Goal: Transaction & Acquisition: Book appointment/travel/reservation

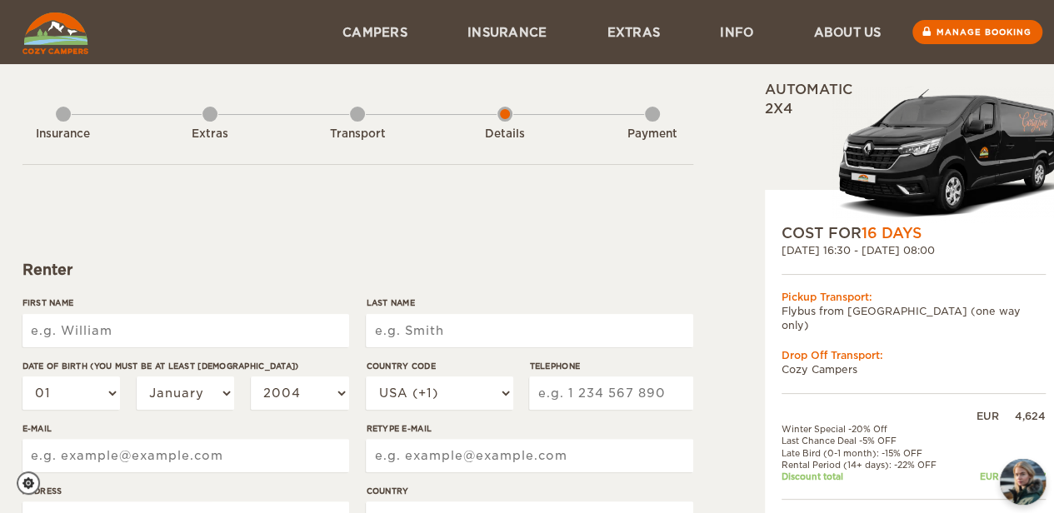
click at [350, 122] on div "Transport" at bounding box center [357, 130] width 15 height 67
click at [356, 117] on div "Transport" at bounding box center [357, 130] width 15 height 67
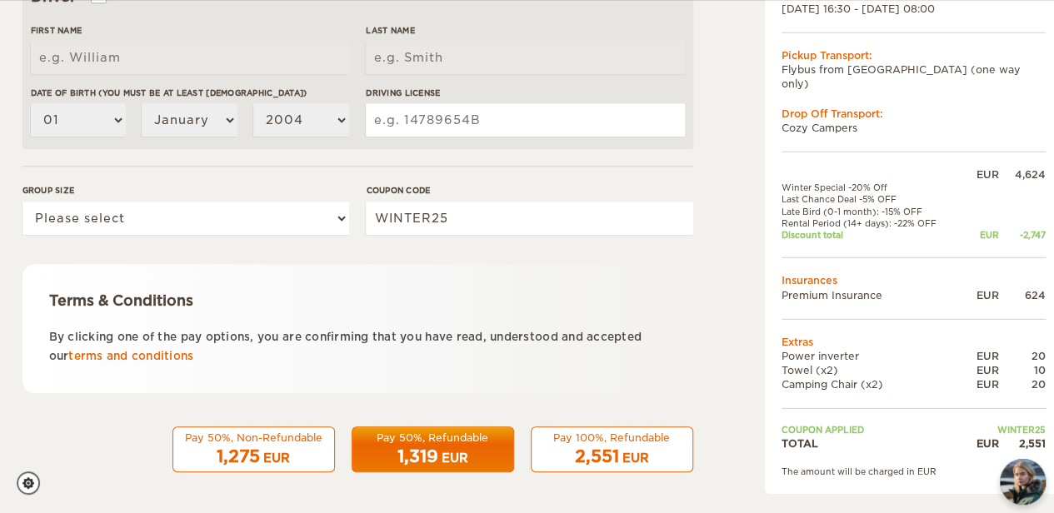
scroll to position [568, 0]
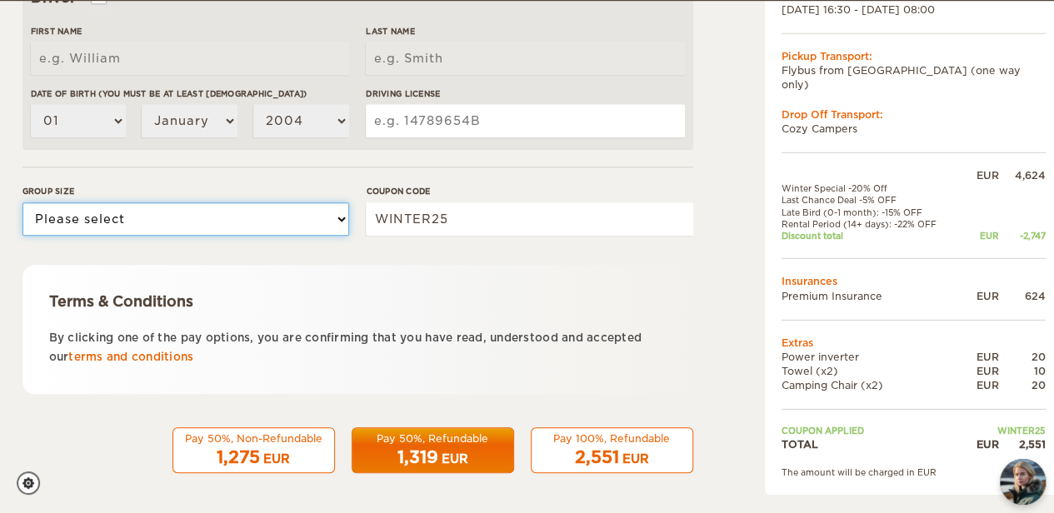
click at [303, 208] on select "Please select 1 2 3" at bounding box center [185, 218] width 326 height 33
select select "2"
click at [22, 202] on select "Please select 1 2 3" at bounding box center [185, 218] width 326 height 33
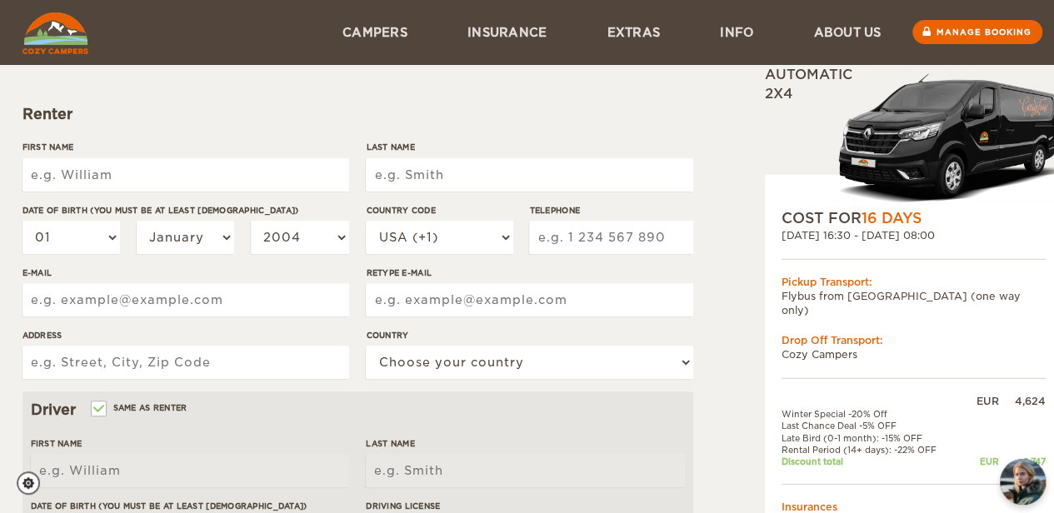
scroll to position [139, 0]
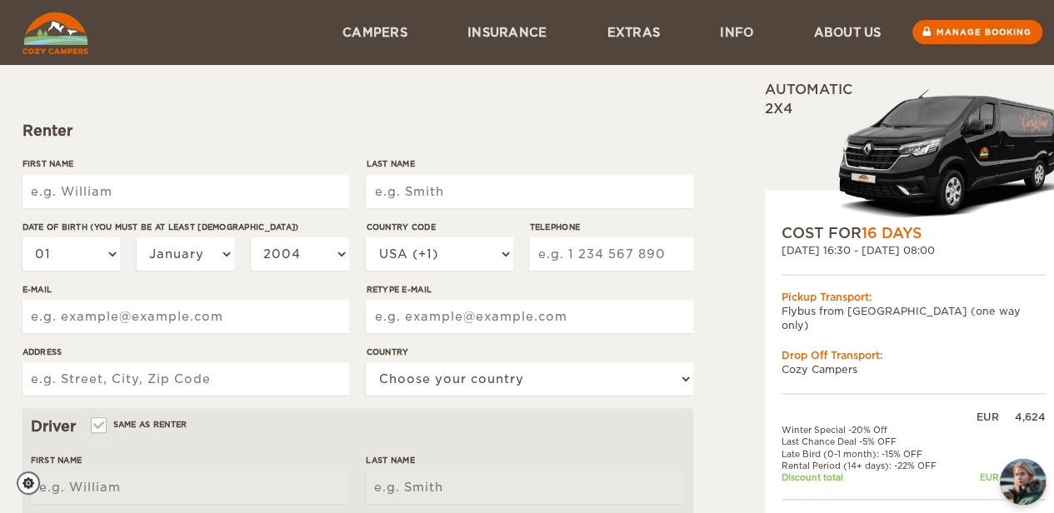
click at [117, 192] on input "First Name" at bounding box center [185, 191] width 326 height 33
type input "Quinten"
type input "Eggermont"
select select "32"
type input "470060747"
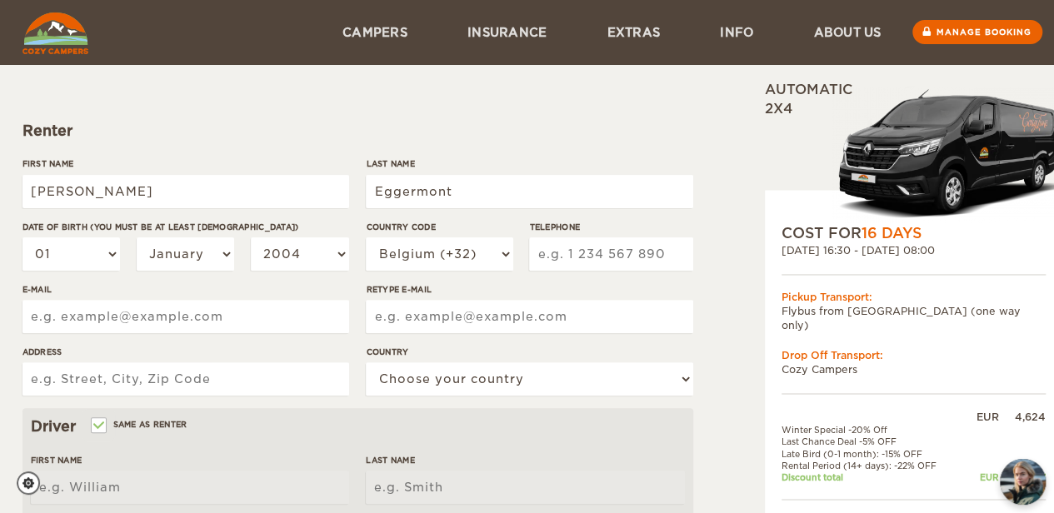
type input "quinten.eggermont@telenet.be"
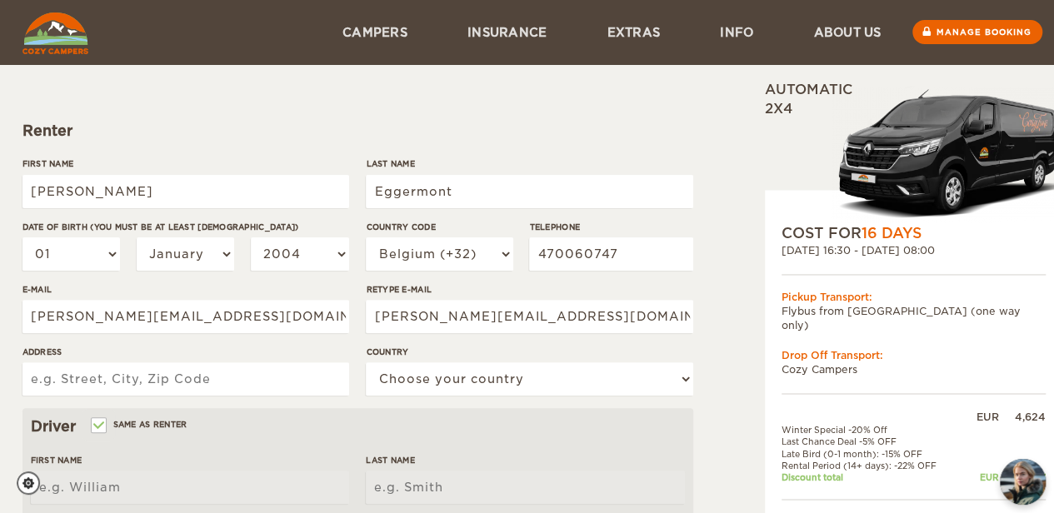
type input "Steenstraat 42 bus 6"
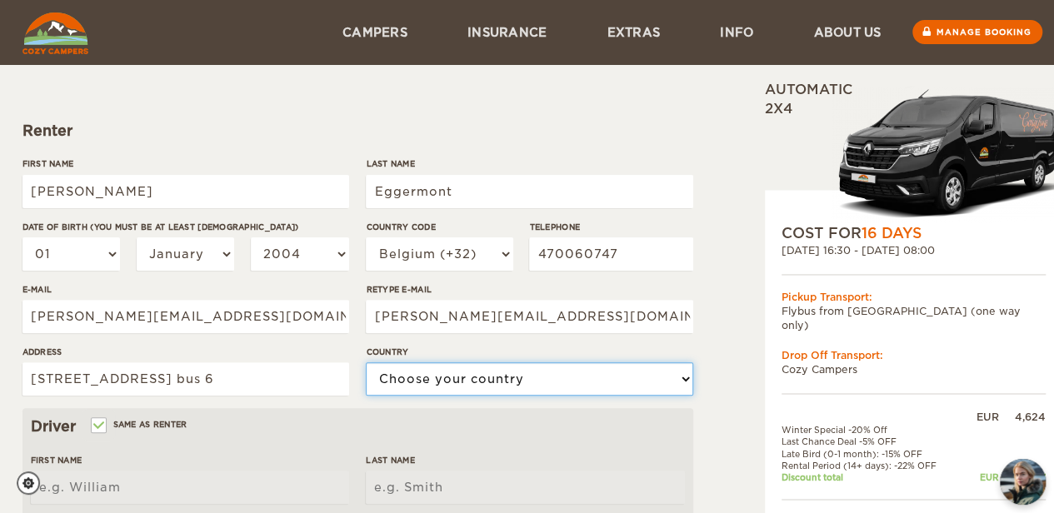
select select "21"
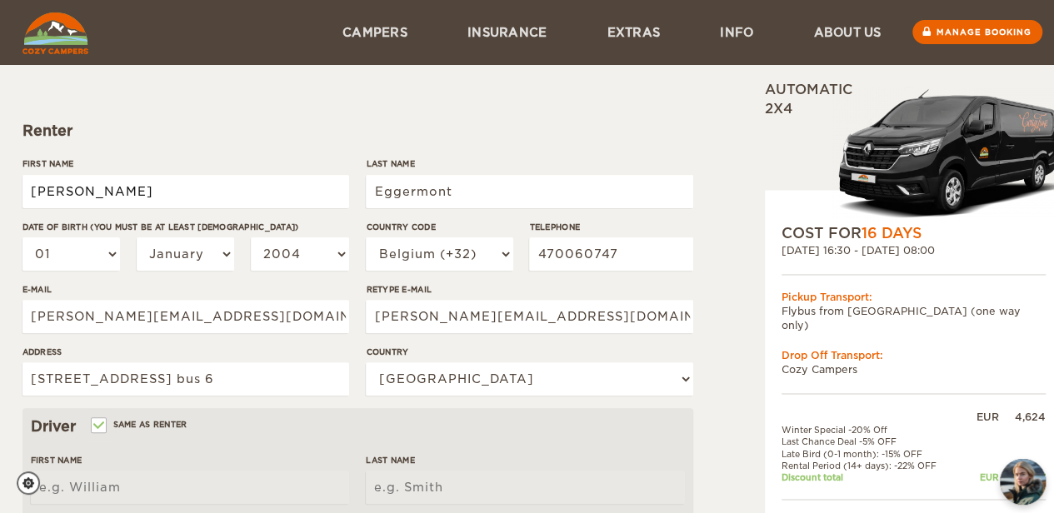
type input "Quinten"
type input "Eggermont"
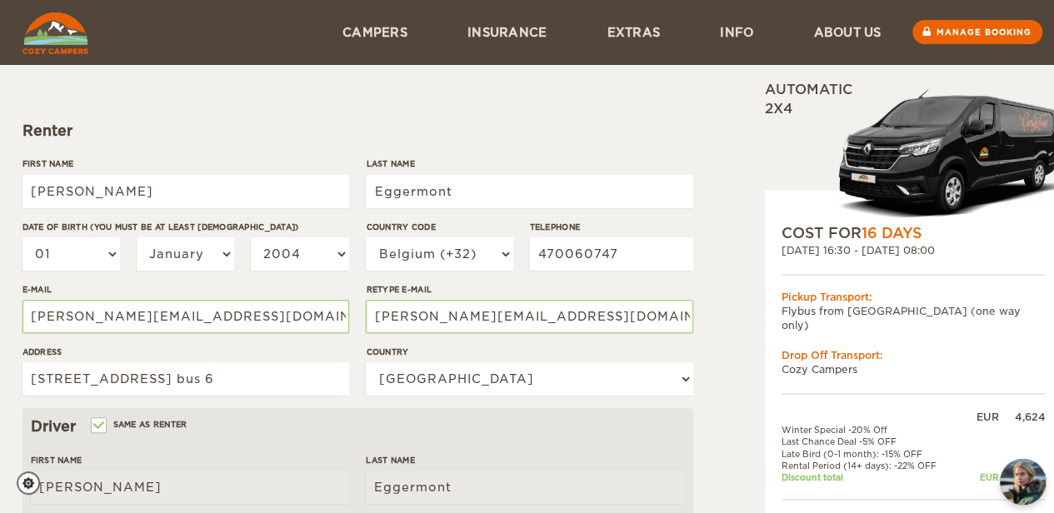
click at [445, 106] on form "Renter First Name Quinten Last Name Eggermont Date of birth (You must be at lea…" at bounding box center [357, 463] width 670 height 877
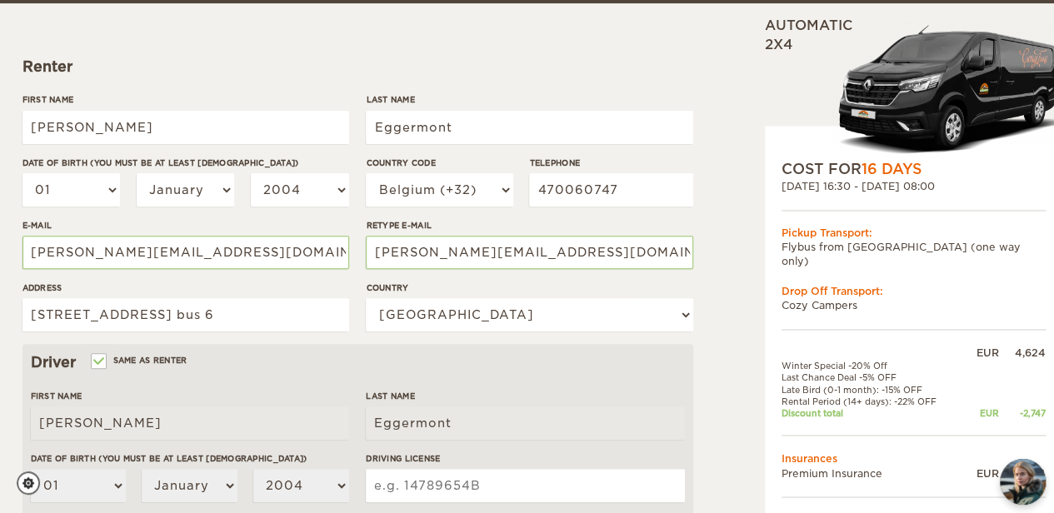
scroll to position [204, 0]
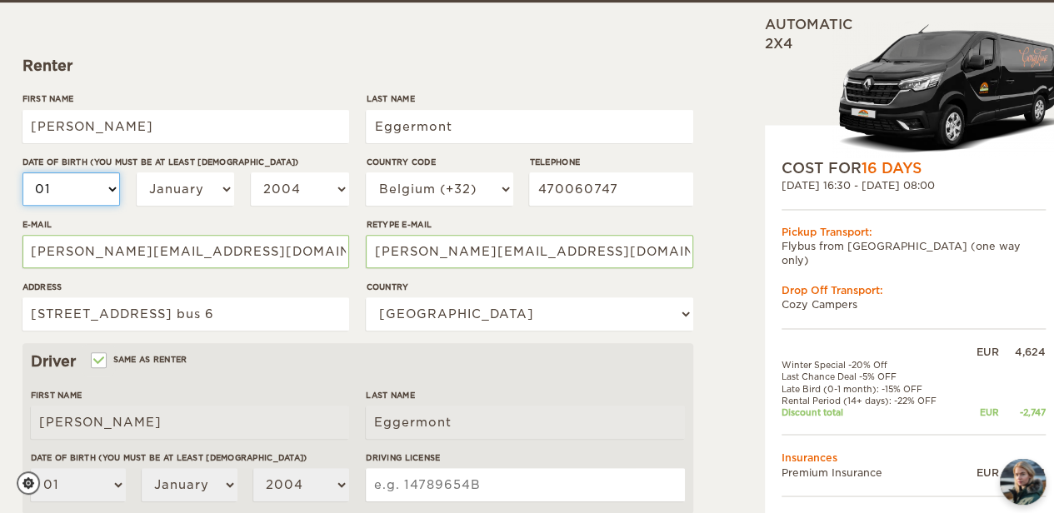
click at [90, 192] on select "01 02 03 04 05 06 07 08 09 10 11 12 13 14 15 16 17 18 19 20 21 22 23 24 25 26 2…" at bounding box center [71, 188] width 98 height 33
select select "12"
click at [22, 172] on select "01 02 03 04 05 06 07 08 09 10 11 12 13 14 15 16 17 18 19 20 21 22 23 24 25 26 2…" at bounding box center [71, 188] width 98 height 33
select select "12"
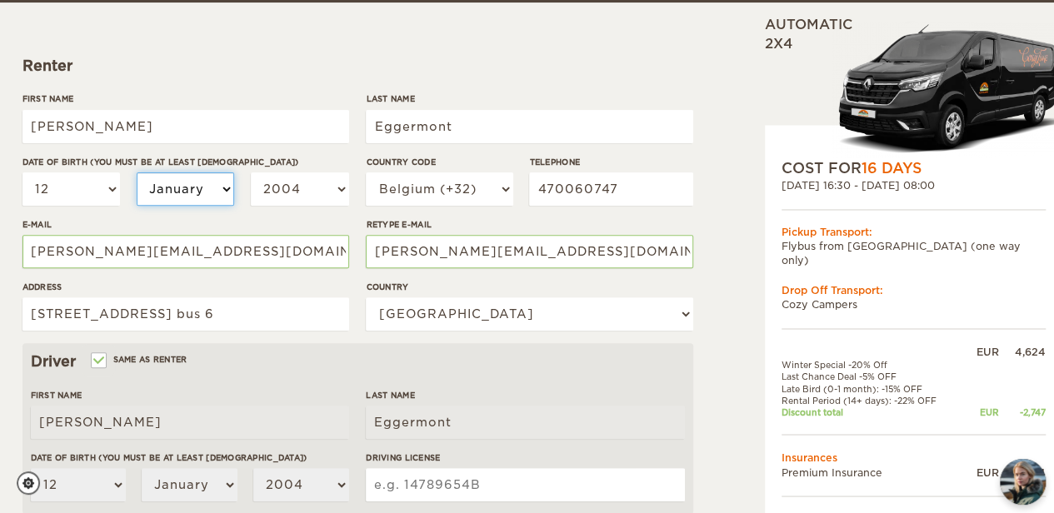
click at [177, 172] on select "January February March April May June July August September October November De…" at bounding box center [186, 188] width 98 height 33
select select "05"
click at [137, 172] on select "January February March April May June July August September October November De…" at bounding box center [186, 188] width 98 height 33
select select "05"
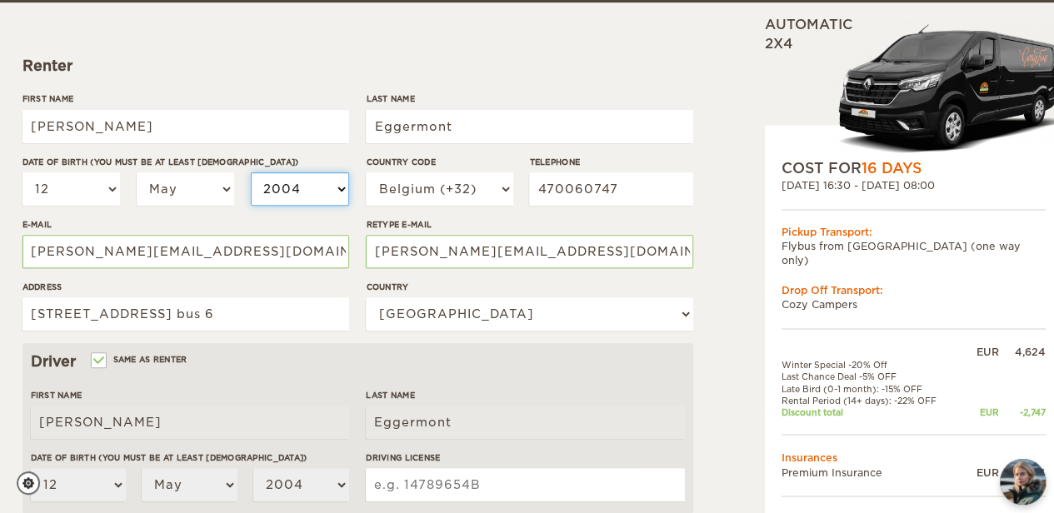
click at [283, 195] on select "2004 2003 2002 2001 2000 1999 1998 1997 1996 1995 1994 1993 1992 1991 1990 1989…" at bounding box center [300, 188] width 98 height 33
select select "1999"
click at [251, 172] on select "2004 2003 2002 2001 2000 1999 1998 1997 1996 1995 1994 1993 1992 1991 1990 1989…" at bounding box center [300, 188] width 98 height 33
select select "1999"
click at [302, 76] on form "Renter First Name Quinten Last Name Eggermont Date of birth (You must be at lea…" at bounding box center [357, 398] width 670 height 877
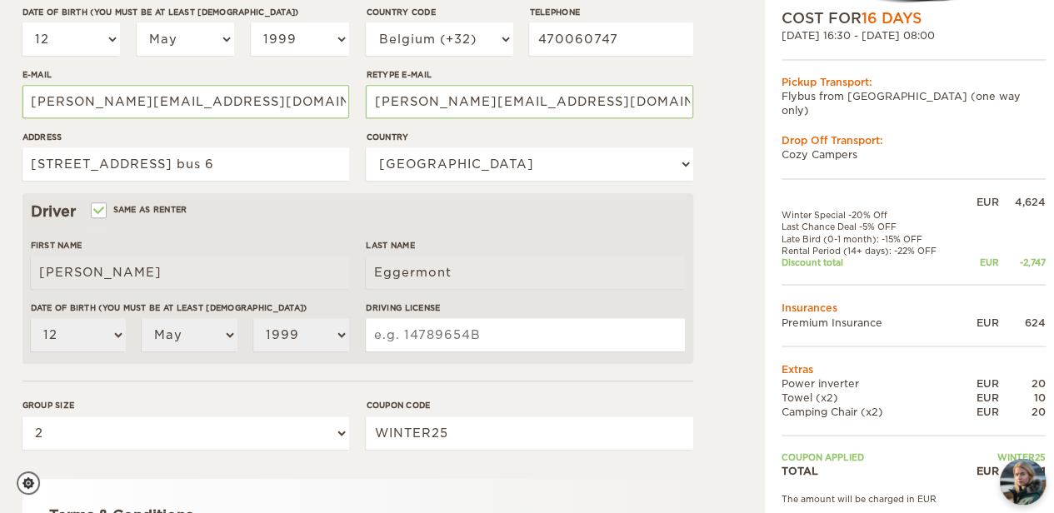
scroll to position [385, 0]
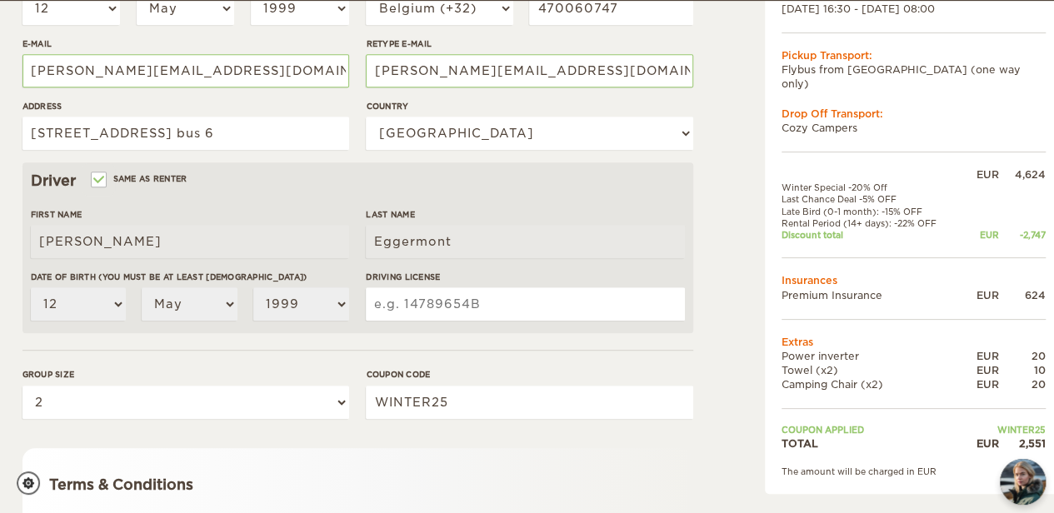
click at [396, 315] on input "Driving License" at bounding box center [525, 303] width 318 height 33
type input "1340735087"
click at [403, 357] on form "Renter First Name Quinten Last Name Eggermont Date of birth (You must be at lea…" at bounding box center [357, 217] width 670 height 877
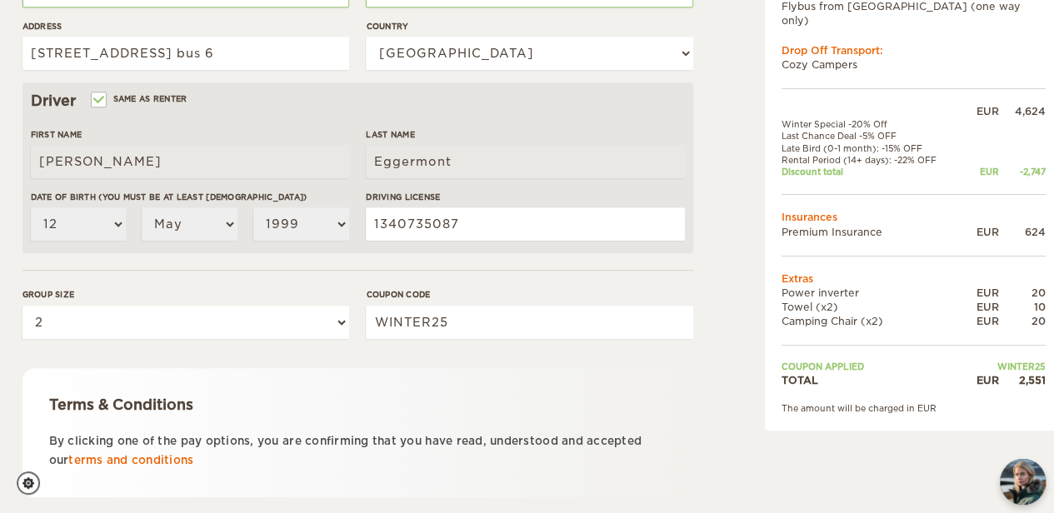
scroll to position [569, 0]
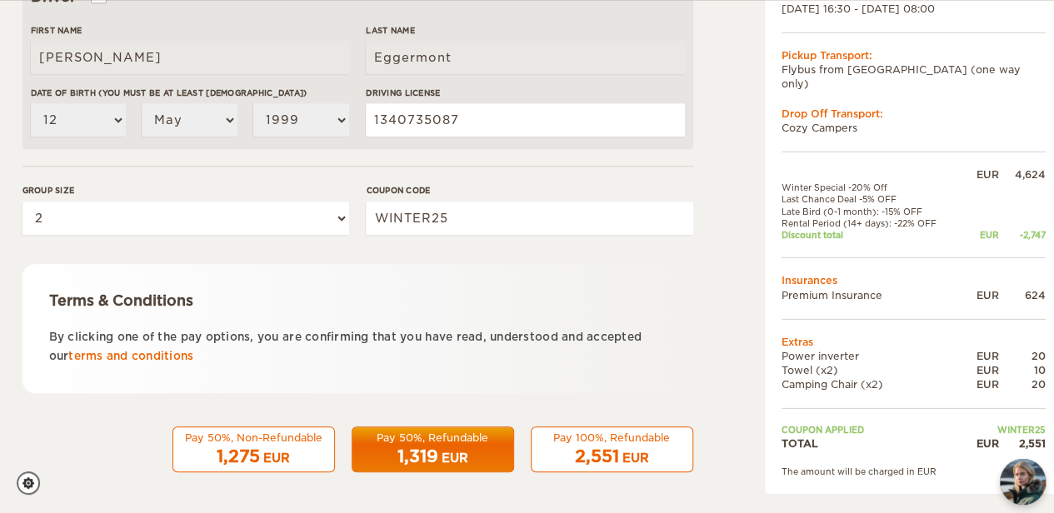
click at [607, 457] on span "2,551" at bounding box center [597, 456] width 44 height 20
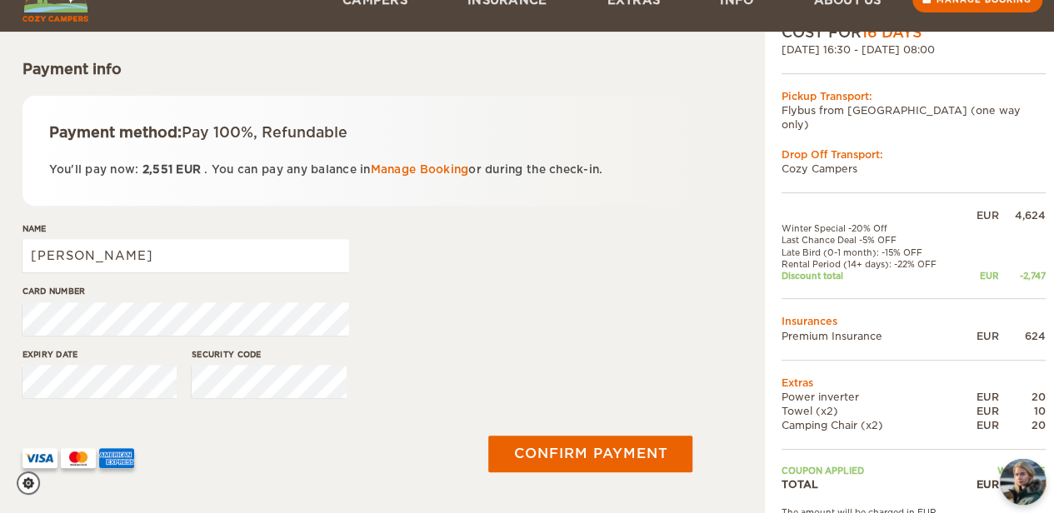
scroll to position [233, 0]
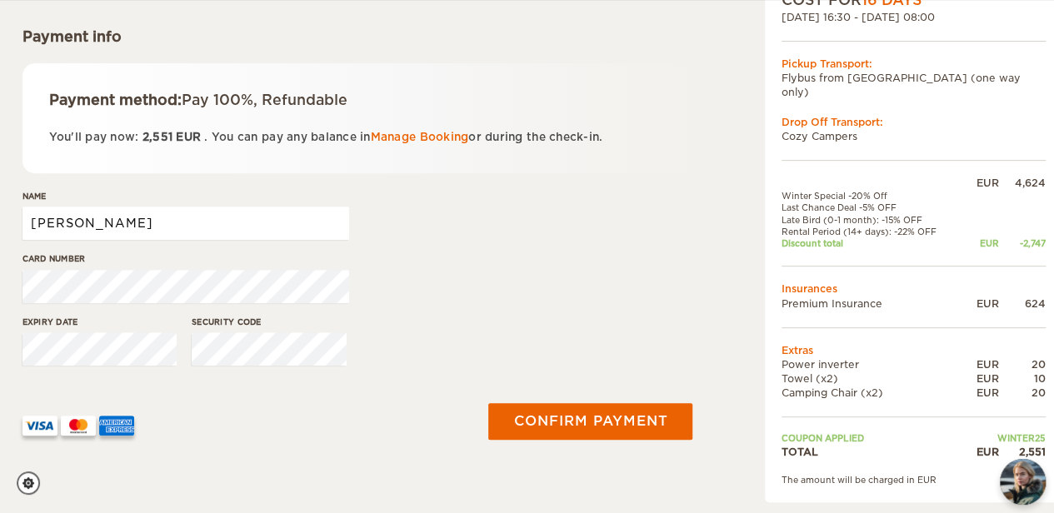
click at [202, 214] on input "[PERSON_NAME]" at bounding box center [185, 223] width 326 height 33
type input "[PERSON_NAME]"
click at [402, 321] on div "Expiry date Security code" at bounding box center [357, 347] width 670 height 62
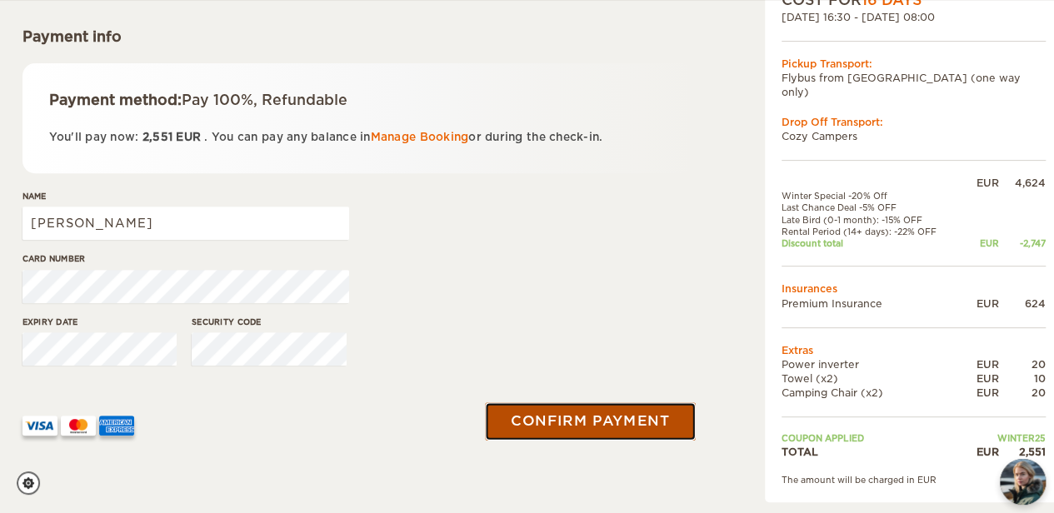
click at [588, 417] on button "Confirm payment" at bounding box center [591, 420] width 210 height 37
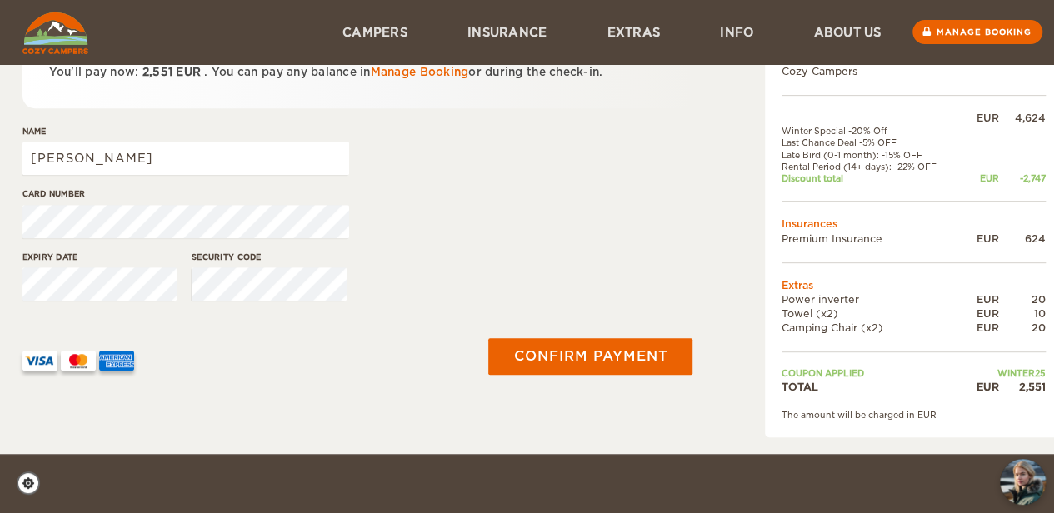
scroll to position [287, 0]
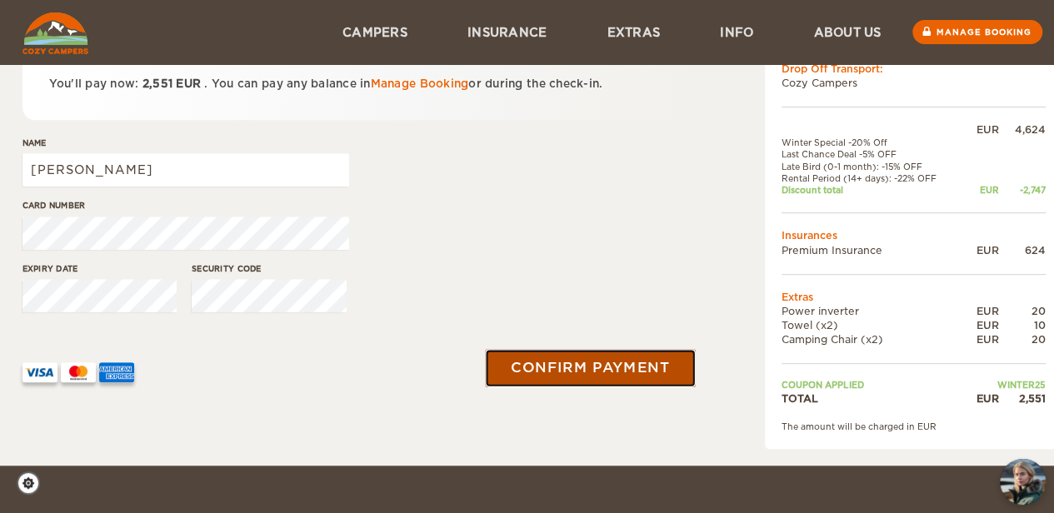
click at [589, 374] on button "Confirm payment" at bounding box center [591, 367] width 210 height 37
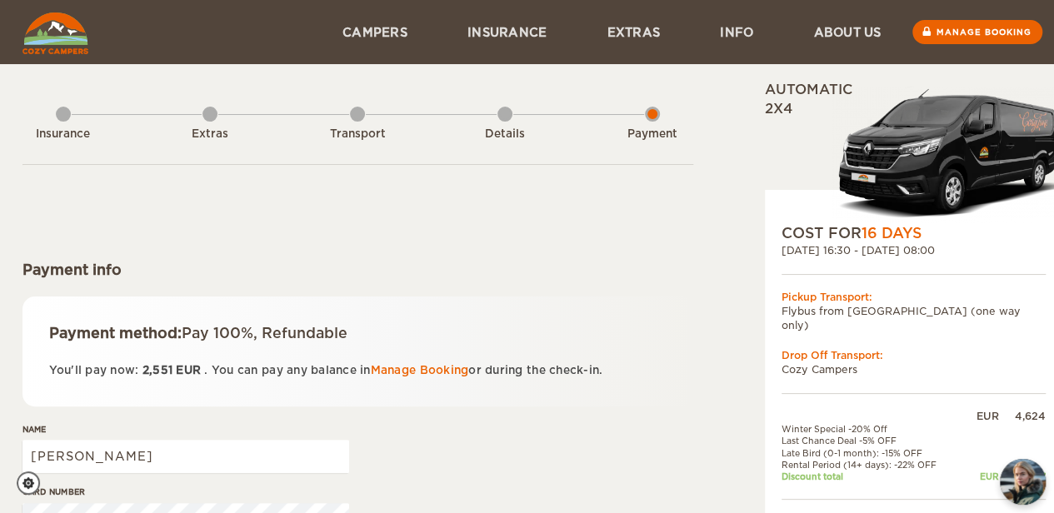
scroll to position [202, 0]
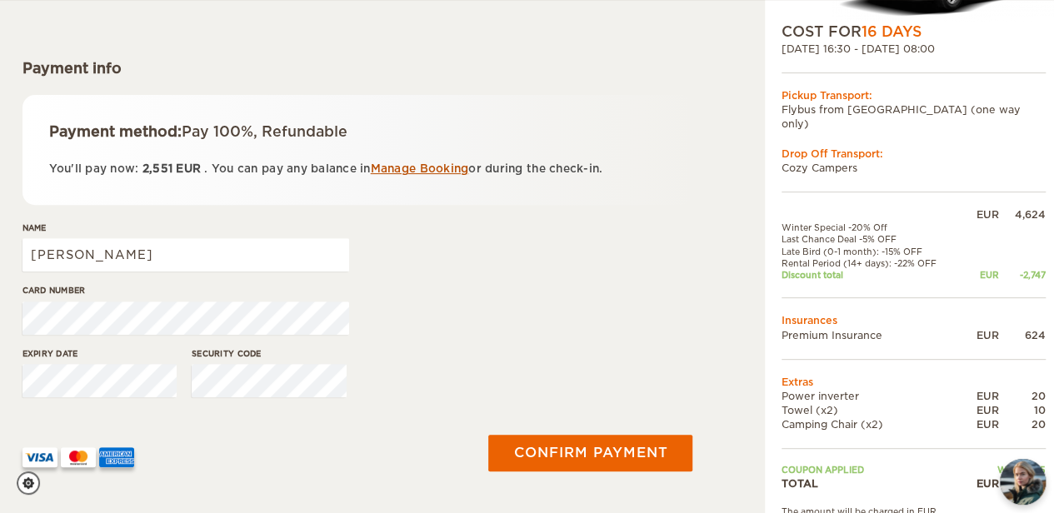
click at [409, 170] on link "Manage Booking" at bounding box center [420, 168] width 98 height 12
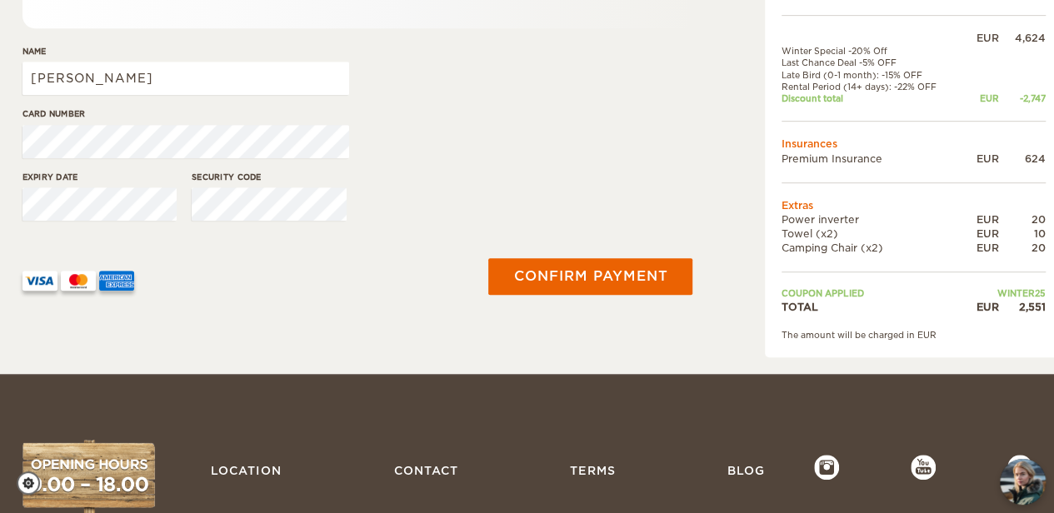
scroll to position [485, 0]
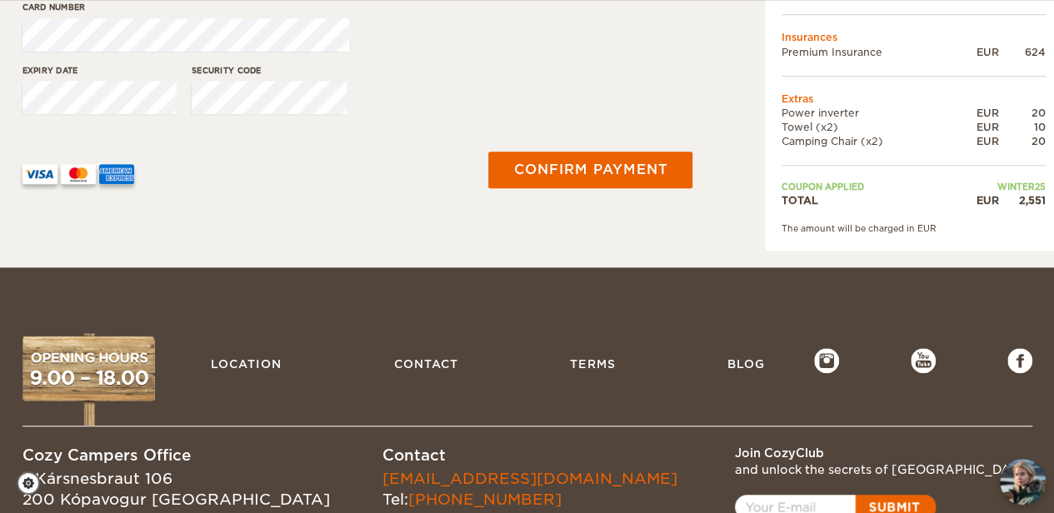
click at [690, 270] on footer "Location Contact Terms Blog Cozy Campers Office Kársnesbraut 106 200 Kópavogur …" at bounding box center [527, 446] width 1054 height 358
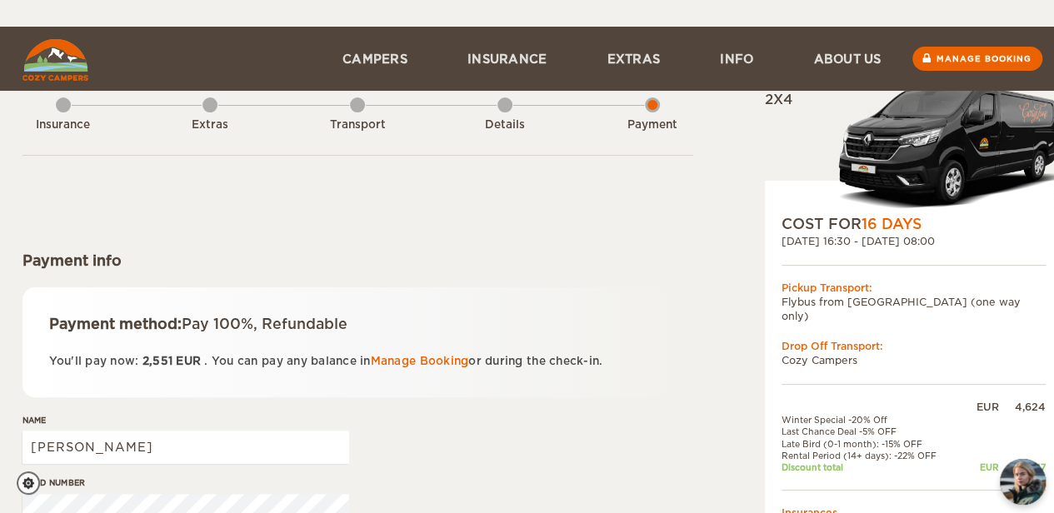
scroll to position [0, 0]
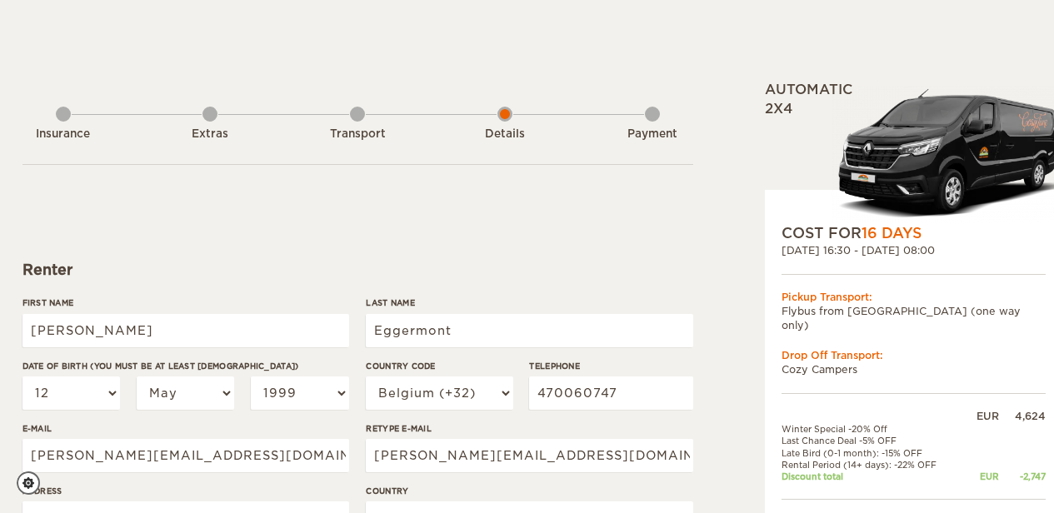
select select "12"
select select "05"
select select "1999"
select select "32"
select select "21"
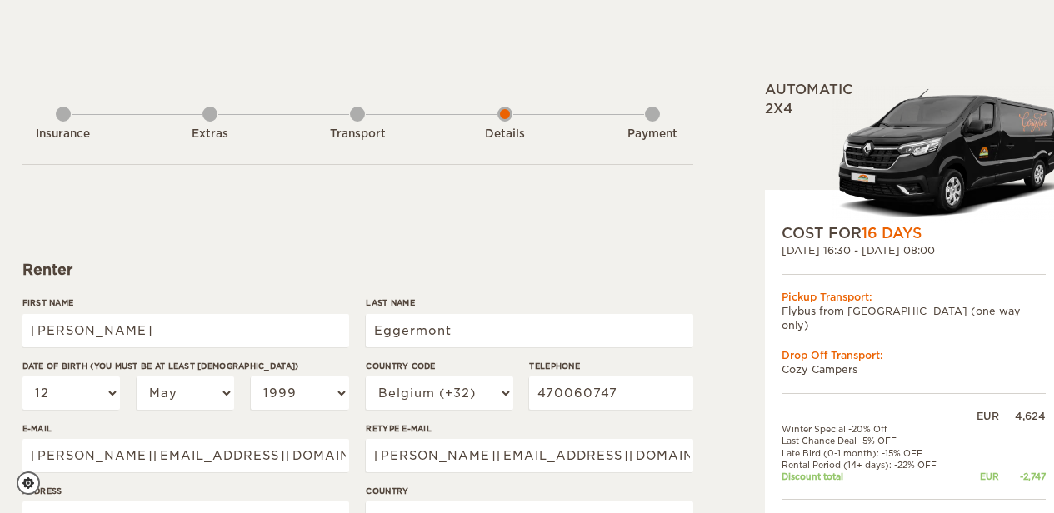
select select "2"
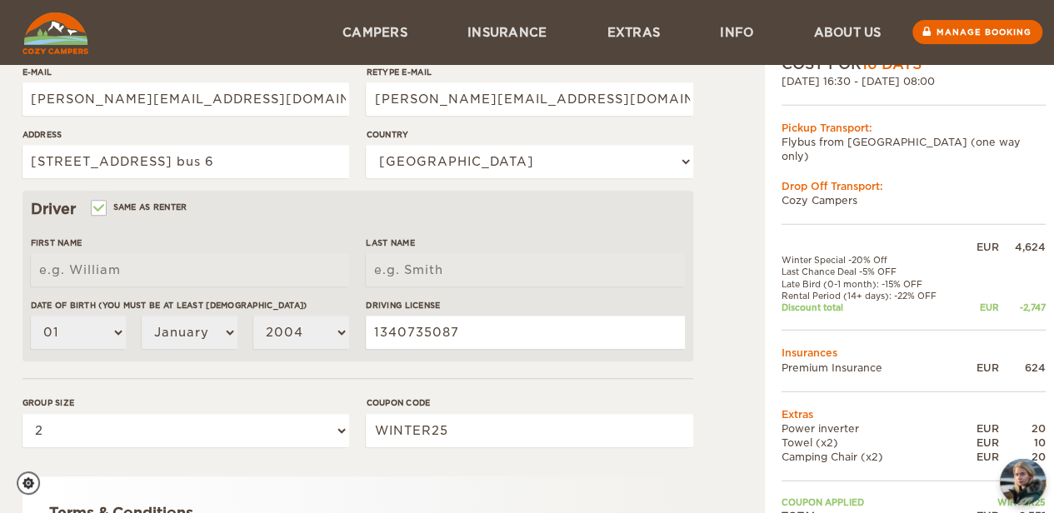
scroll to position [329, 0]
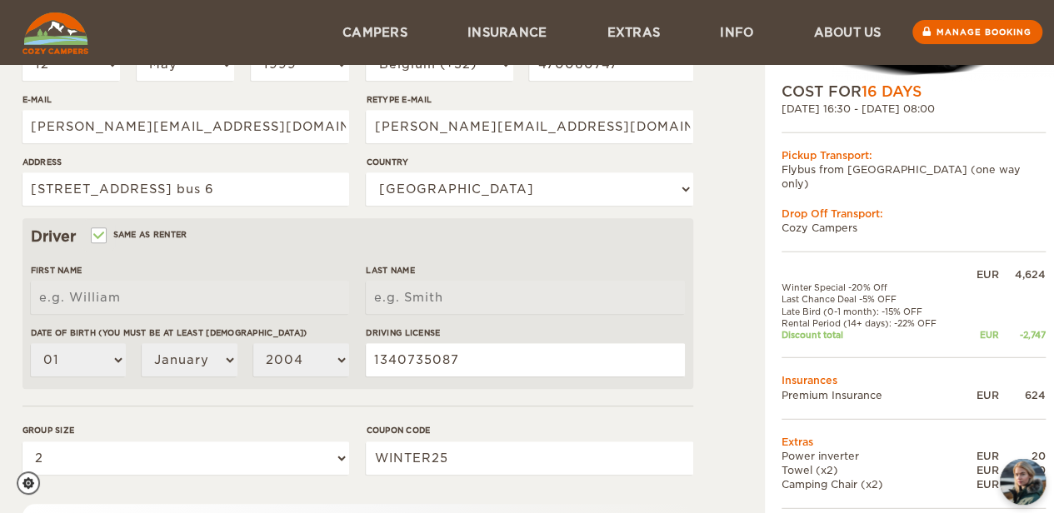
click at [88, 229] on div "Driver Same as renter" at bounding box center [358, 237] width 654 height 20
click at [94, 232] on input "Same as renter" at bounding box center [97, 237] width 11 height 11
checkbox input "false"
select select
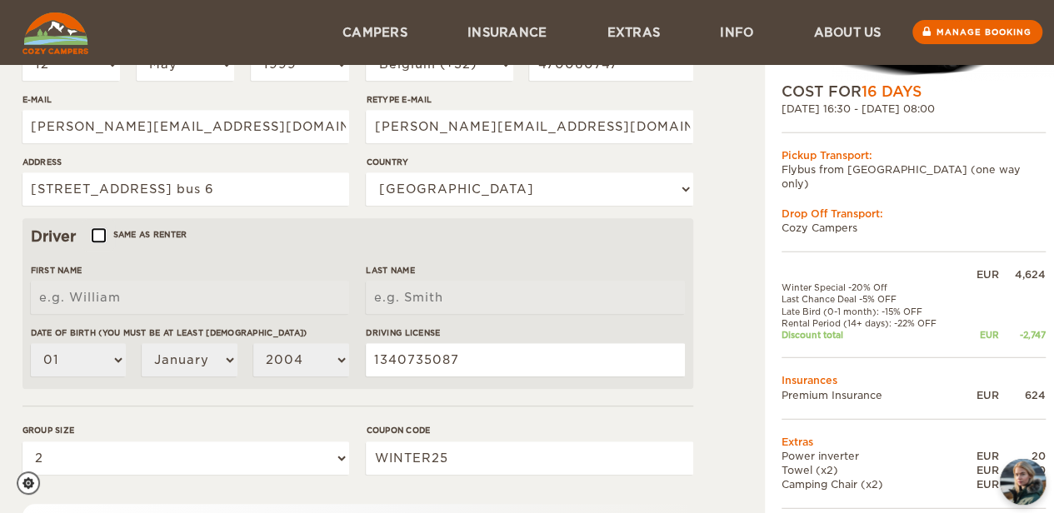
select select
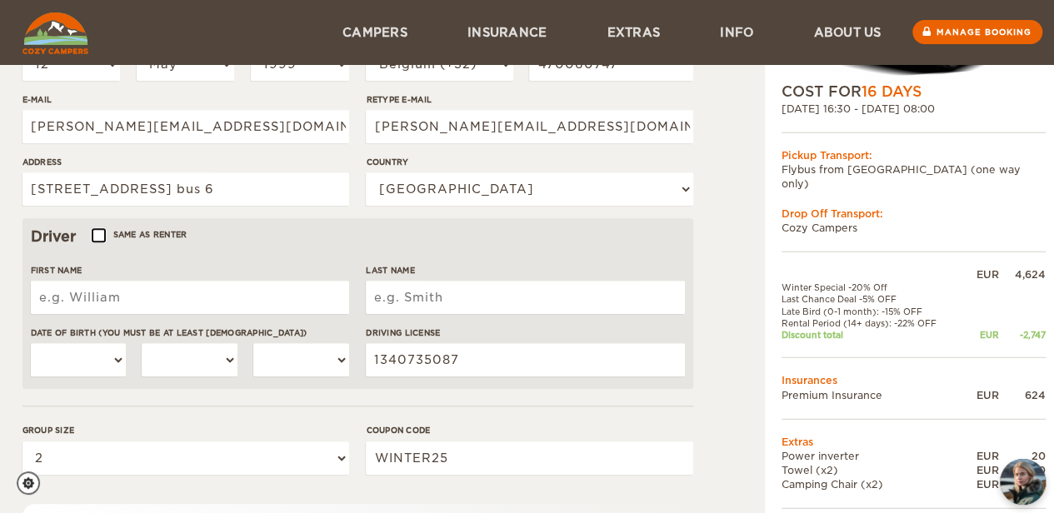
click at [96, 234] on input "Same as renter" at bounding box center [97, 237] width 11 height 11
checkbox input "true"
type input "Quinten"
type input "Eggermont"
select select "12"
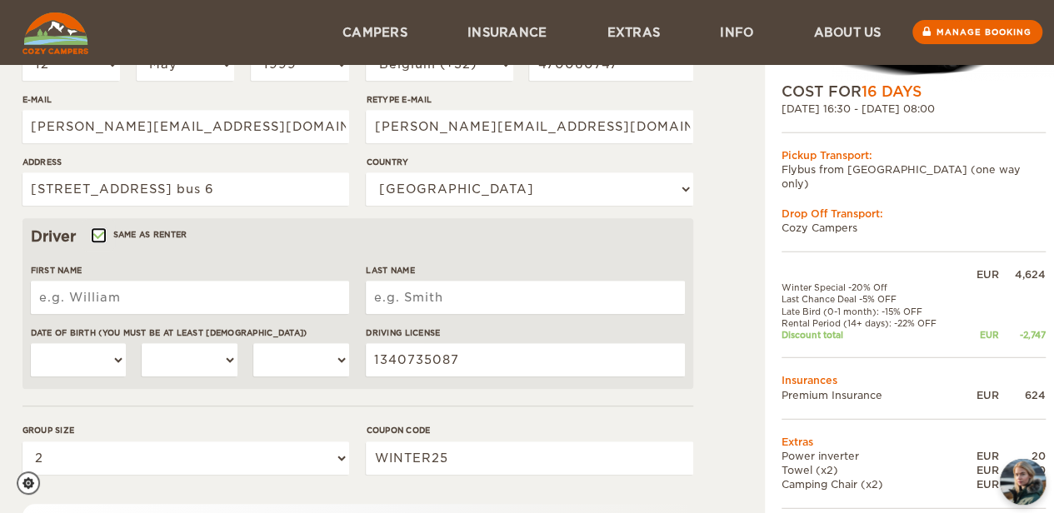
select select "05"
select select "1999"
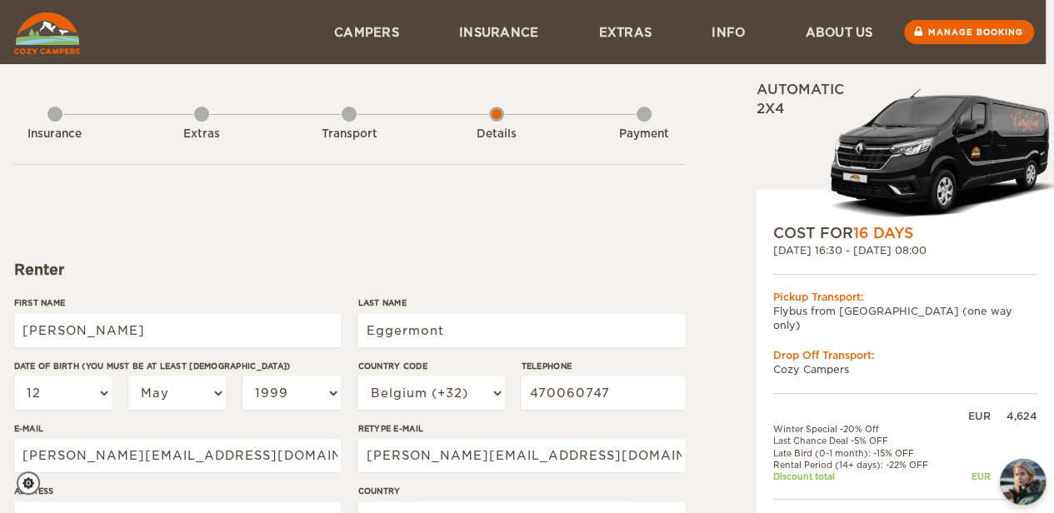
scroll to position [0, 0]
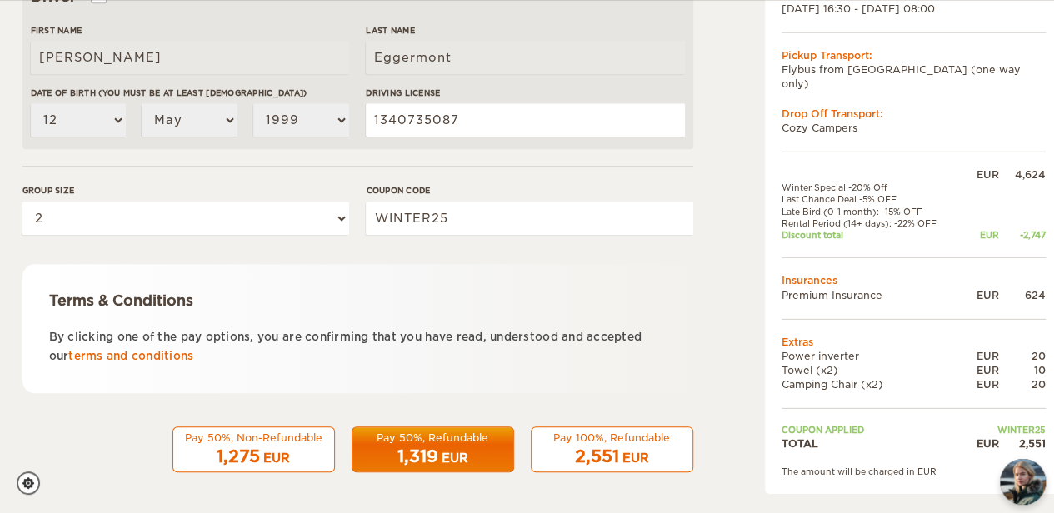
click at [307, 464] on div "1,275 EUR" at bounding box center [253, 457] width 141 height 24
click at [625, 445] on div "2,551 EUR" at bounding box center [611, 457] width 141 height 24
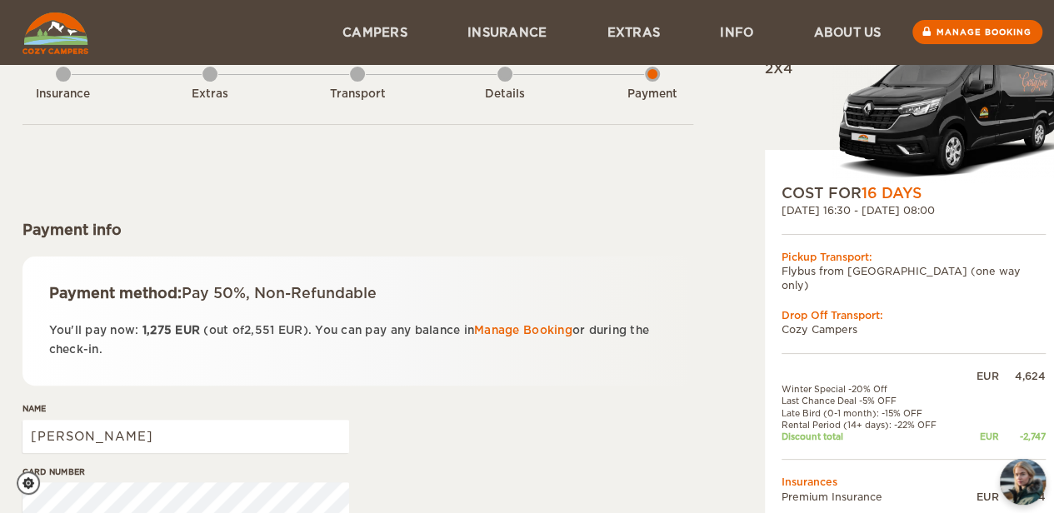
scroll to position [27, 0]
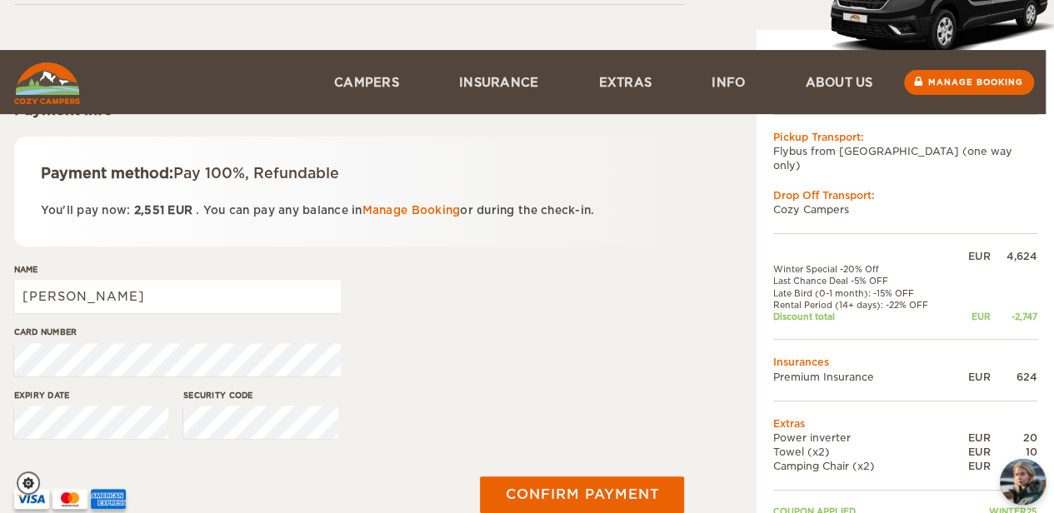
scroll to position [124, 8]
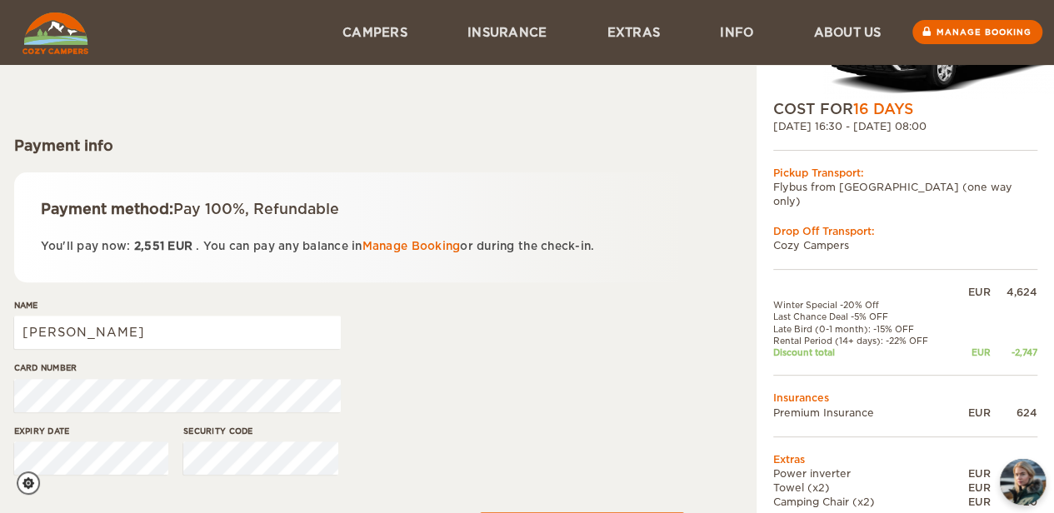
click at [122, 349] on div "Name Quinten" at bounding box center [177, 330] width 326 height 62
click at [121, 325] on input "Quinten" at bounding box center [177, 332] width 326 height 33
click at [152, 318] on input "Quinten" at bounding box center [177, 332] width 326 height 33
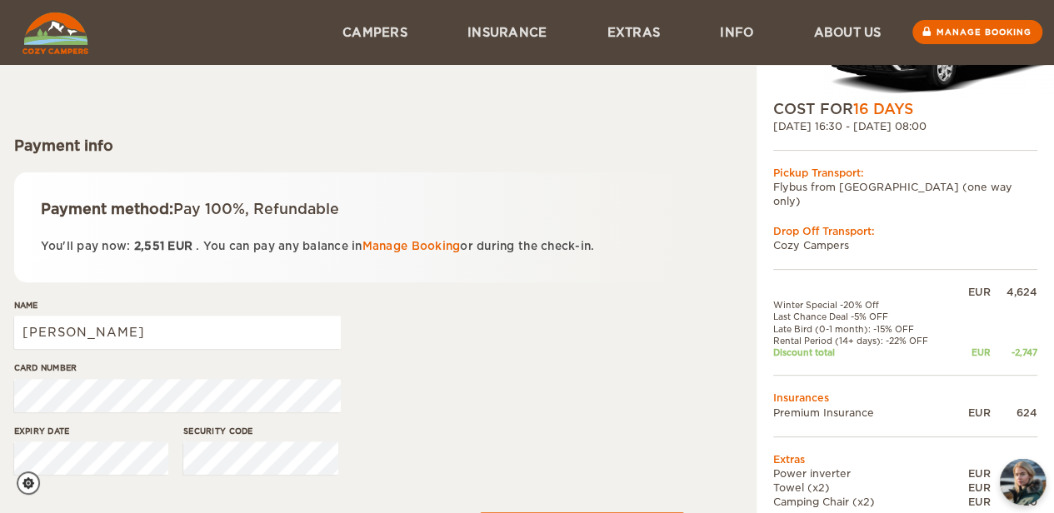
click at [188, 294] on form "Payment info Payment method: Pay 100%, Refundable You'll pay now: 2,551 EUR . Y…" at bounding box center [349, 307] width 670 height 534
click at [169, 321] on input "Quinten" at bounding box center [177, 332] width 326 height 33
click at [158, 296] on form "Payment info Payment method: Pay 100%, Refundable You'll pay now: 2,551 EUR . Y…" at bounding box center [349, 307] width 670 height 534
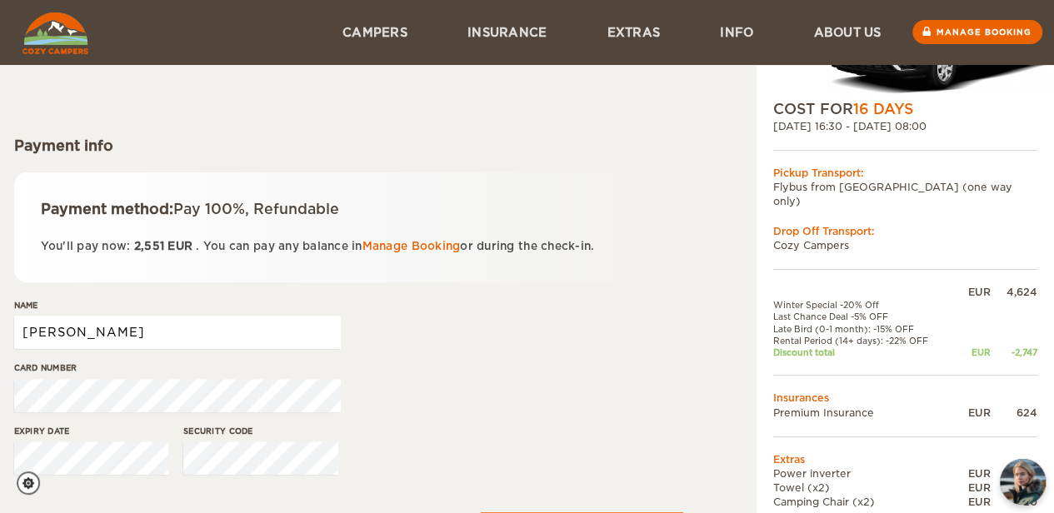
click at [108, 335] on input "Quinten" at bounding box center [177, 332] width 326 height 33
type input "Caitlin Lagaert"
click at [441, 458] on div "Expiry date Security code" at bounding box center [349, 456] width 670 height 62
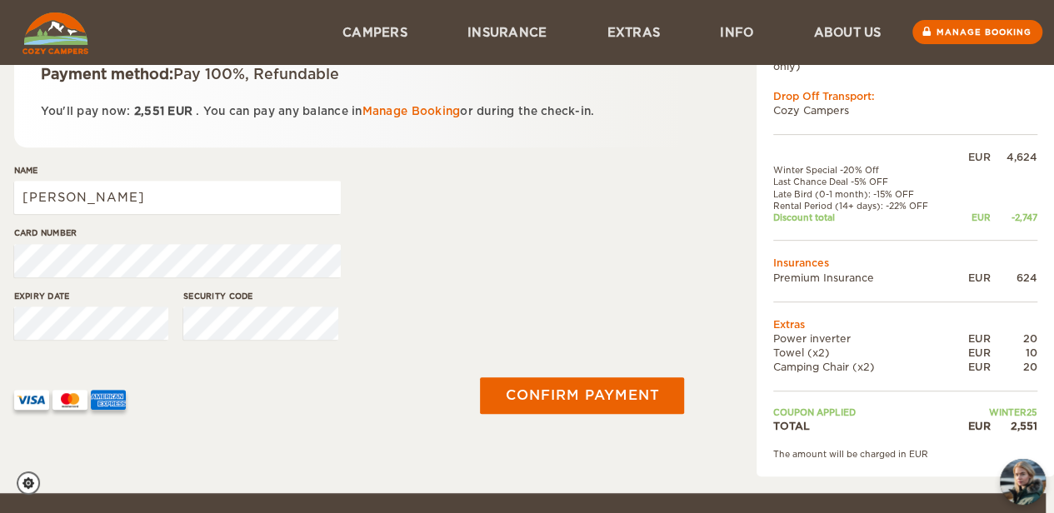
scroll to position [239, 8]
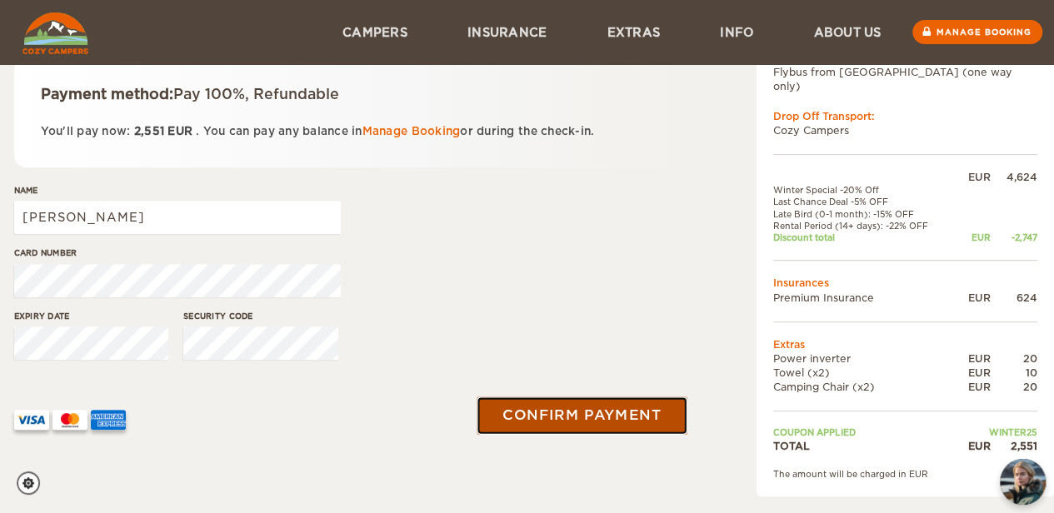
click at [563, 412] on button "Confirm payment" at bounding box center [582, 414] width 210 height 37
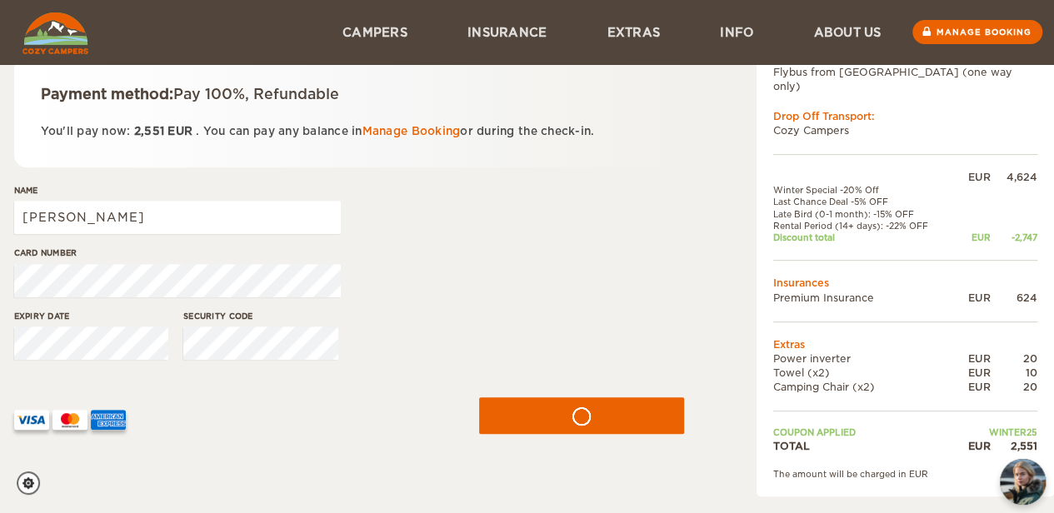
scroll to position [239, 2]
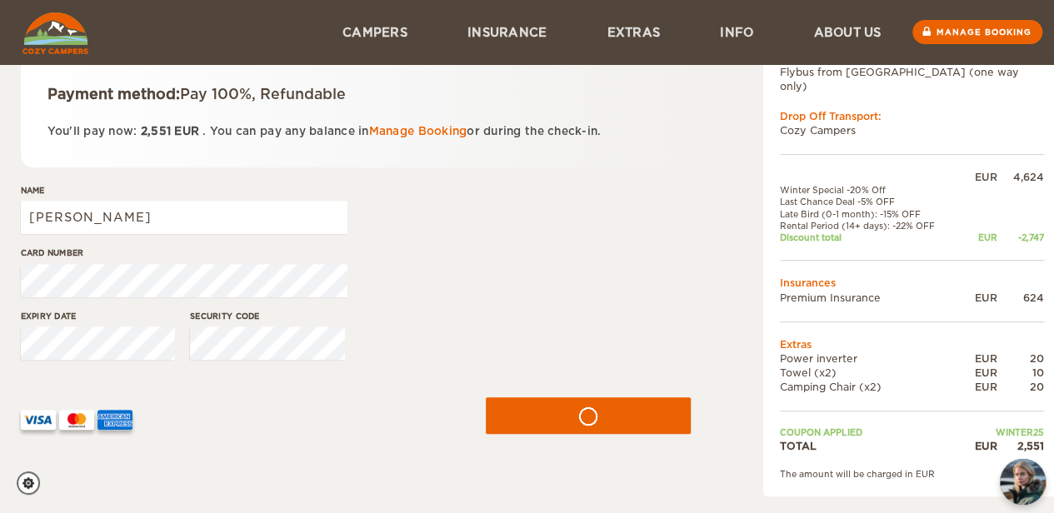
click at [207, 307] on div "Card number" at bounding box center [184, 278] width 326 height 62
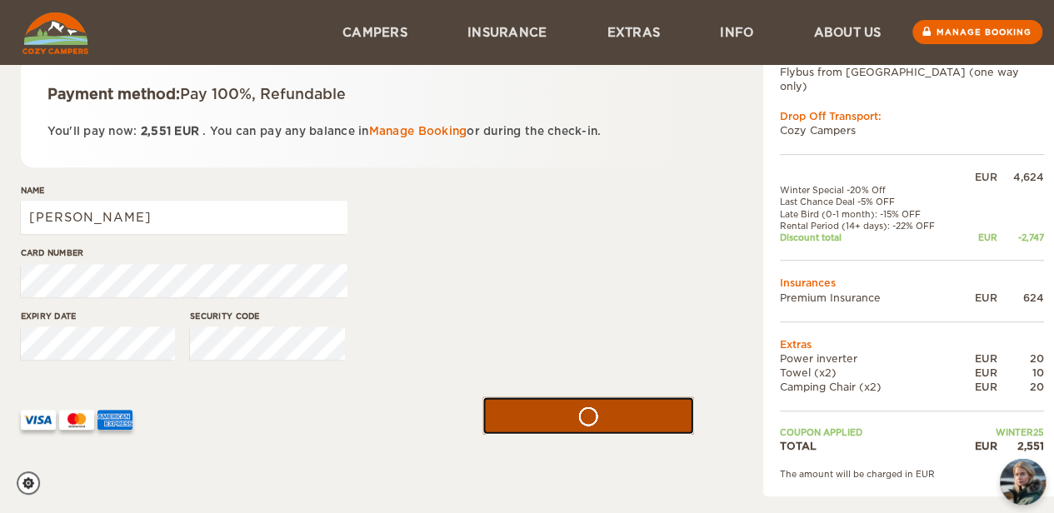
click at [489, 401] on button "submit" at bounding box center [588, 414] width 212 height 37
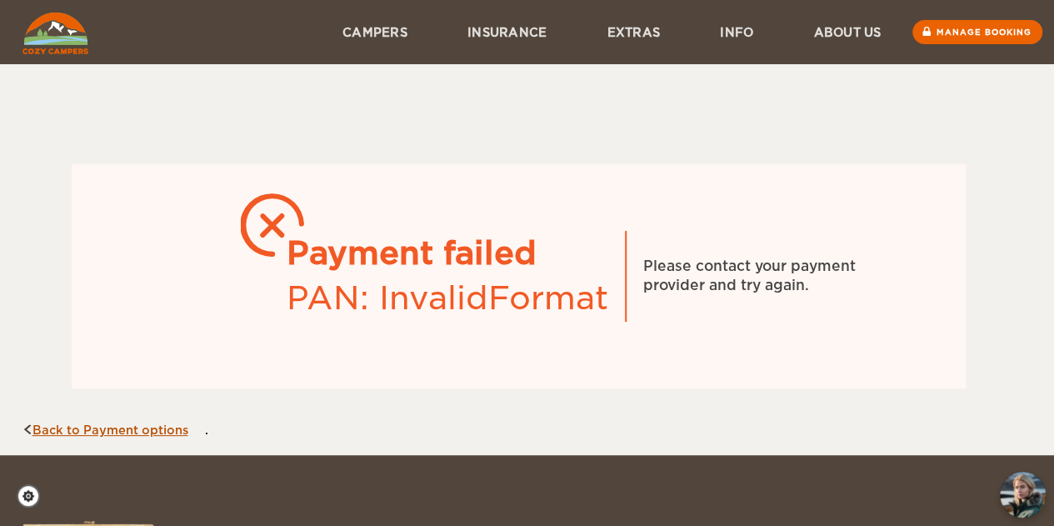
click at [67, 423] on link "Back to Payment options" at bounding box center [105, 429] width 166 height 13
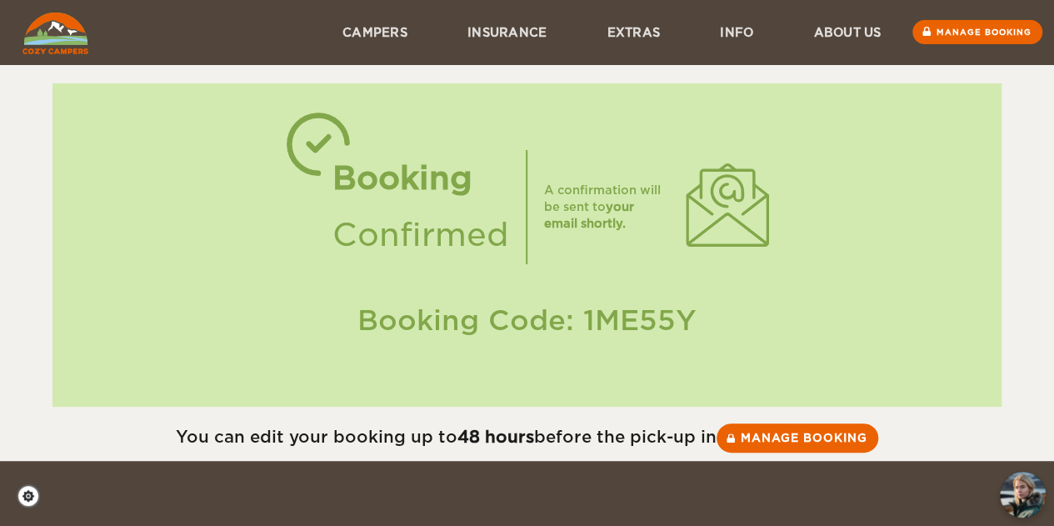
drag, startPoint x: 703, startPoint y: 324, endPoint x: 580, endPoint y: 317, distance: 123.4
click at [580, 317] on div "Booking Code: 1ME55Y" at bounding box center [526, 320] width 915 height 39
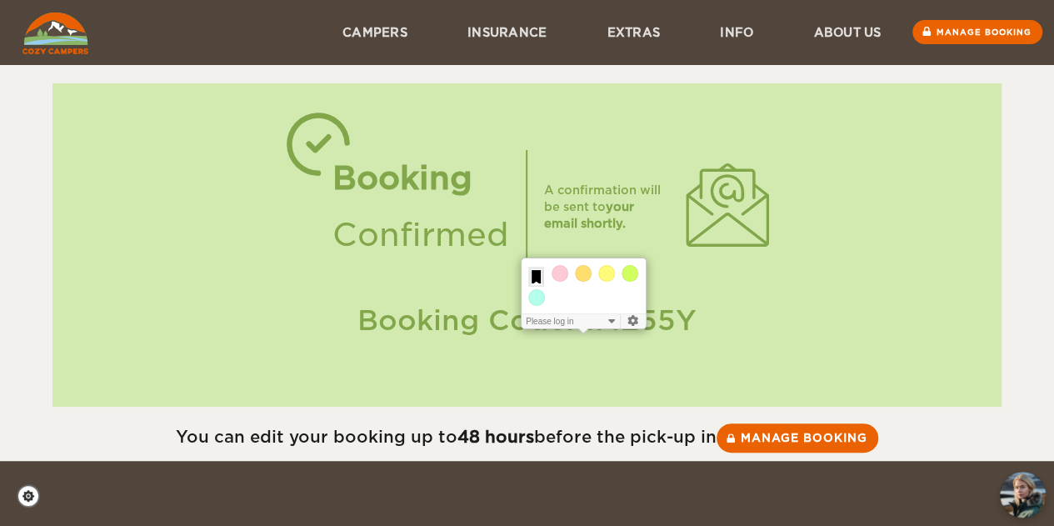
copy div "1ME55Y"
click at [678, 127] on div "Booking Confirmed A confirmation will be sent to your email shortly. Booking Co…" at bounding box center [526, 244] width 949 height 323
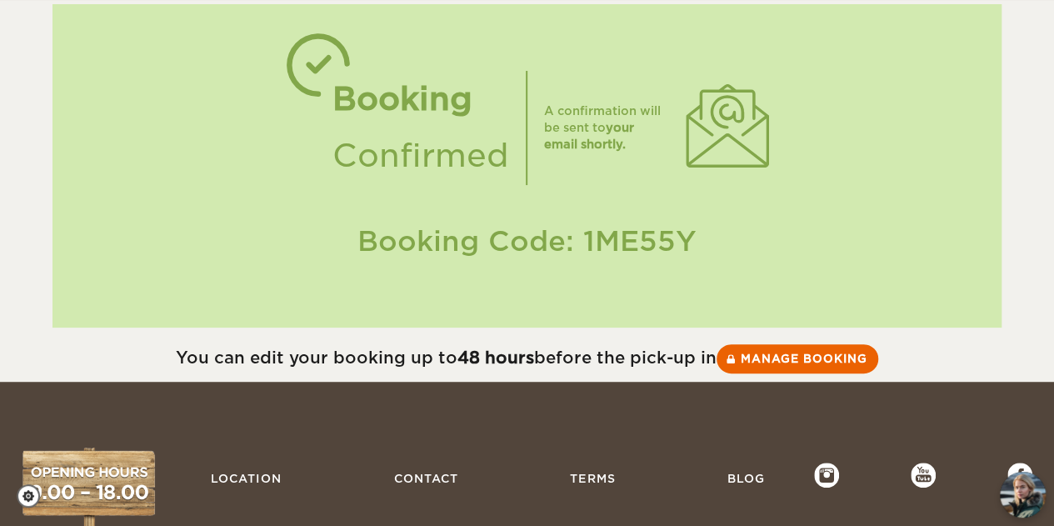
scroll to position [78, 0]
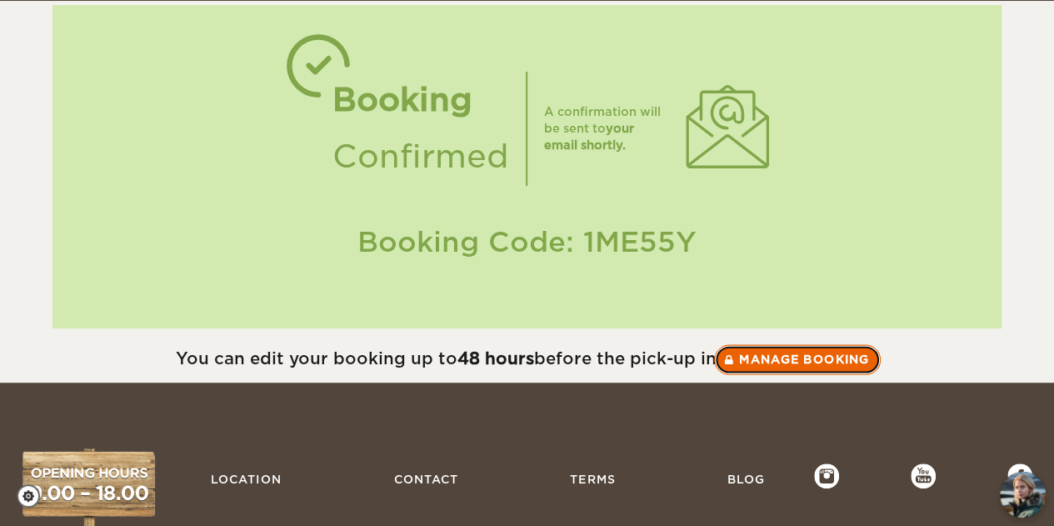
click at [776, 362] on link "Manage booking" at bounding box center [797, 359] width 167 height 30
